Goal: Navigation & Orientation: Find specific page/section

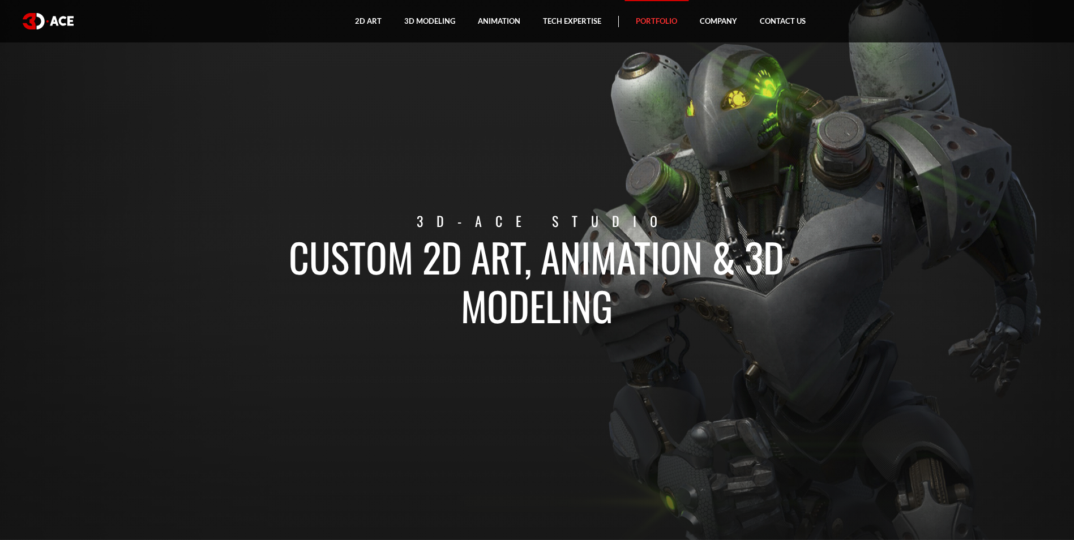
click at [649, 19] on link "Portfolio" at bounding box center [657, 21] width 64 height 42
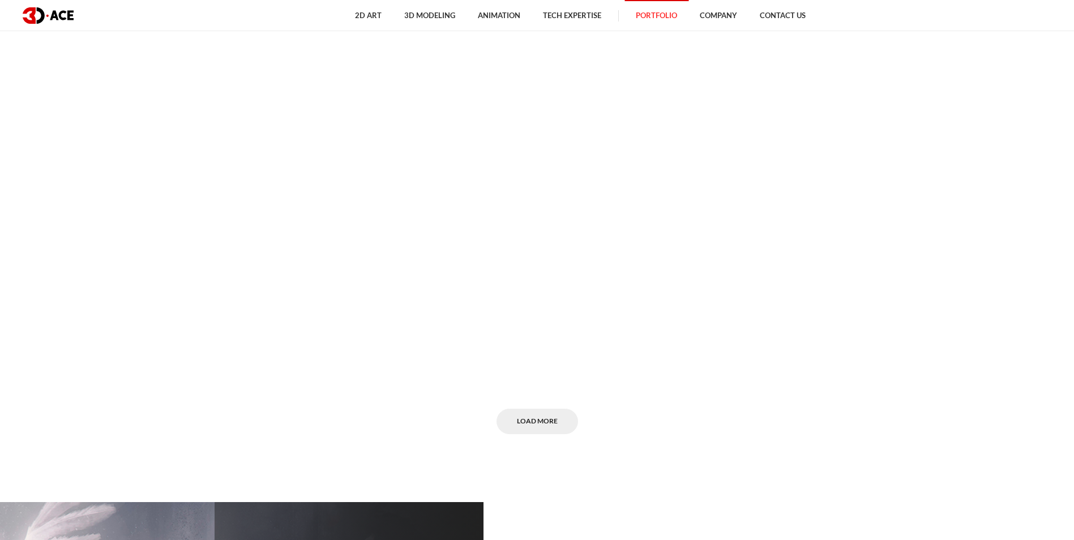
scroll to position [7474, 0]
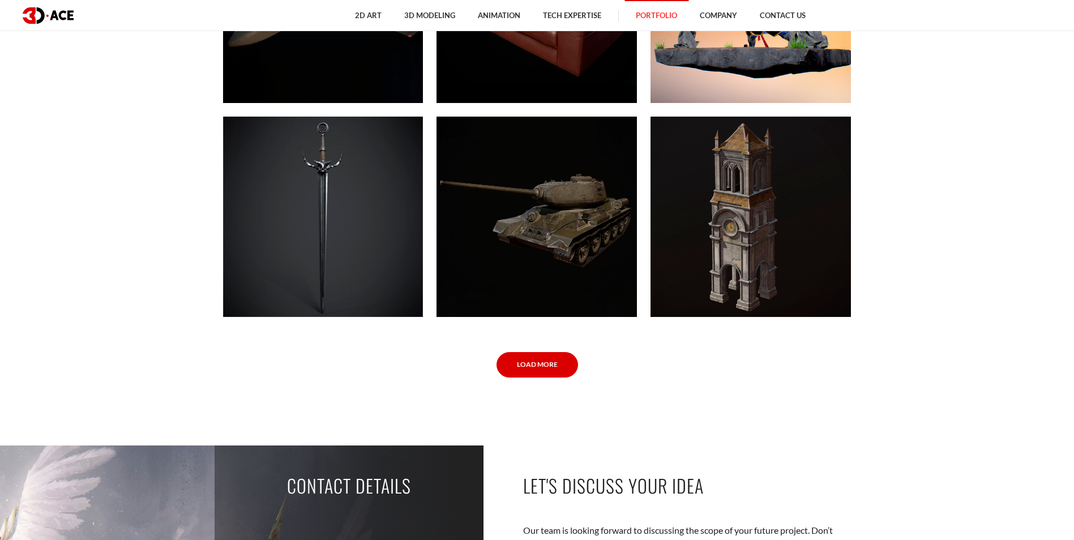
click at [541, 364] on link "Load More" at bounding box center [538, 364] width 82 height 25
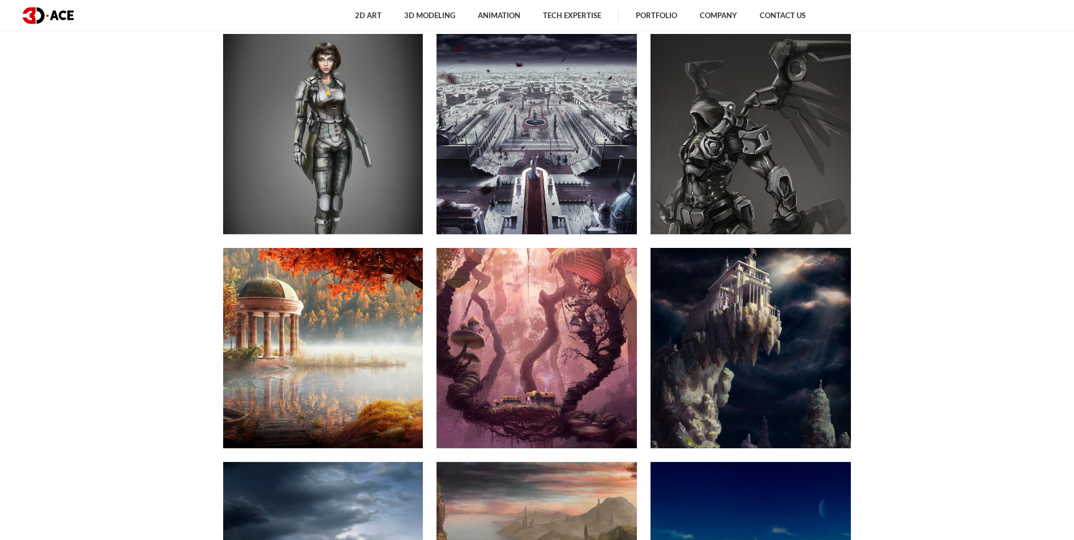
scroll to position [0, 0]
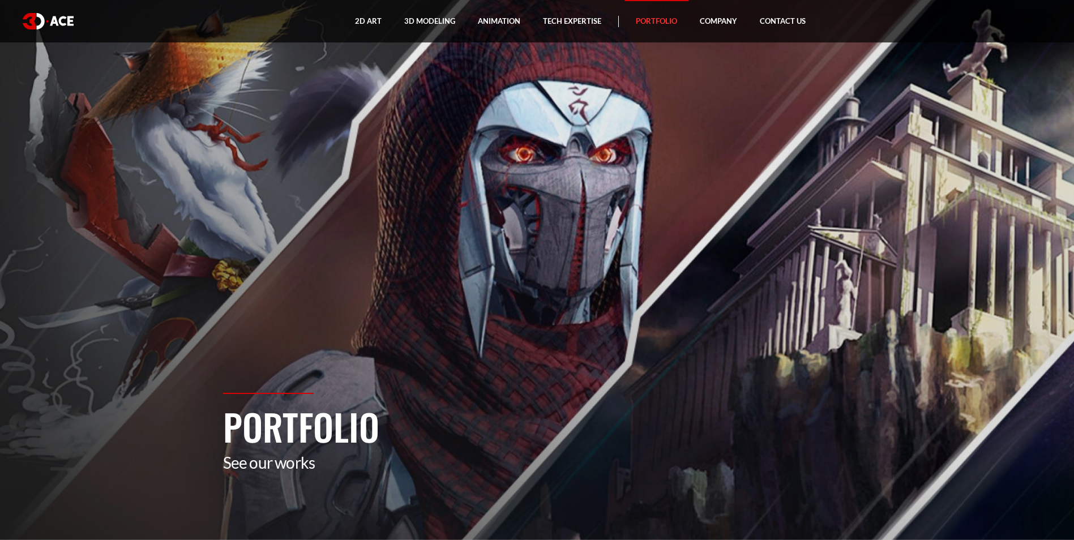
click at [657, 14] on link "Portfolio" at bounding box center [657, 21] width 64 height 42
